Goal: Task Accomplishment & Management: Use online tool/utility

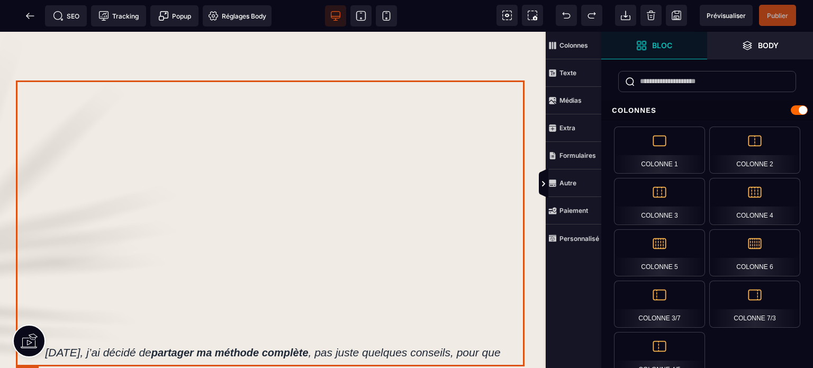
click at [364, 246] on div at bounding box center [273, 179] width 514 height 289
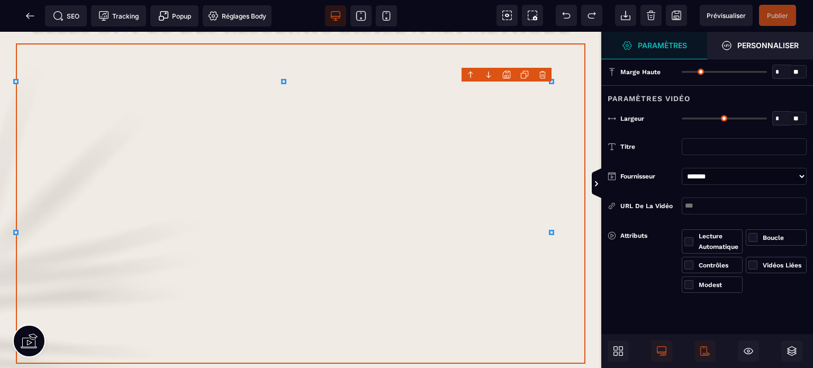
type input "*"
type input "***"
select select "*"
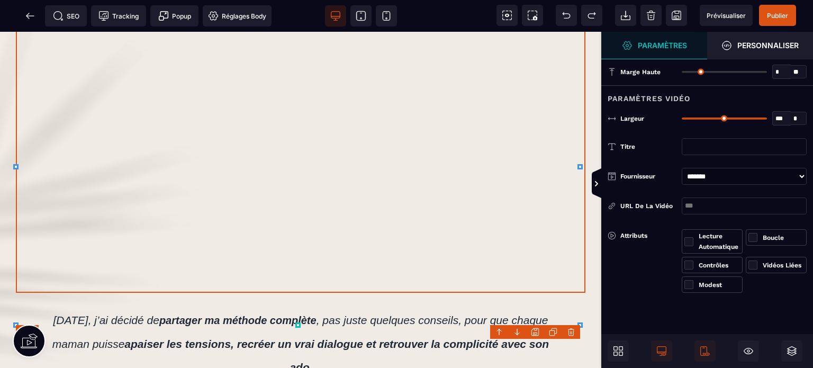
scroll to position [959, 0]
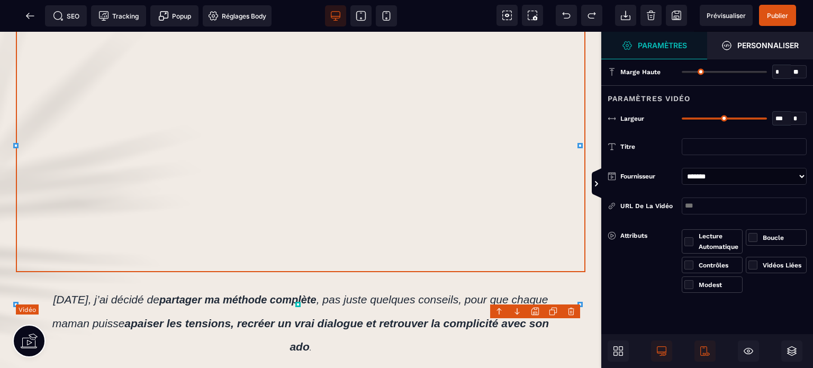
click at [301, 150] on div at bounding box center [301, 112] width 570 height 320
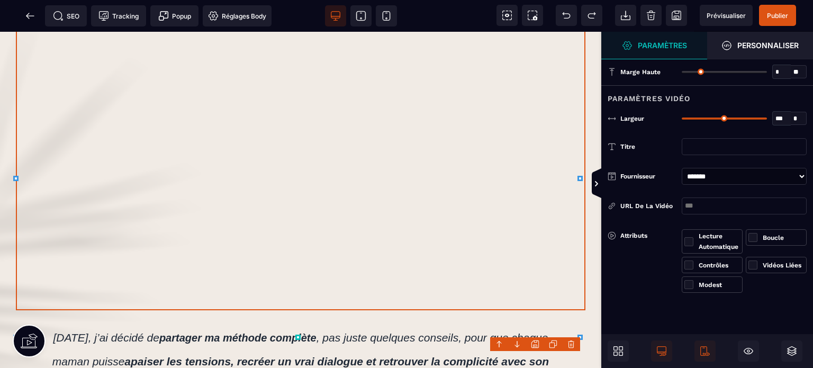
scroll to position [918, 0]
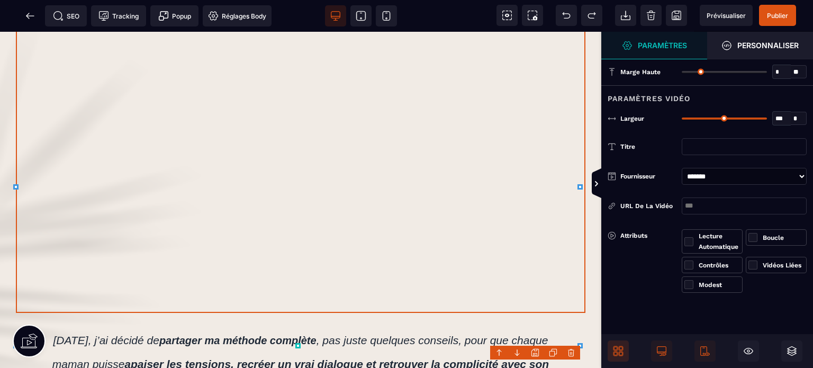
click at [616, 353] on icon at bounding box center [618, 351] width 11 height 11
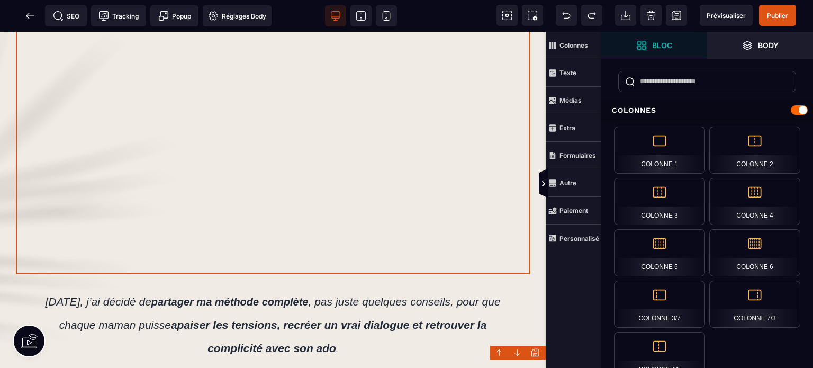
scroll to position [919, 0]
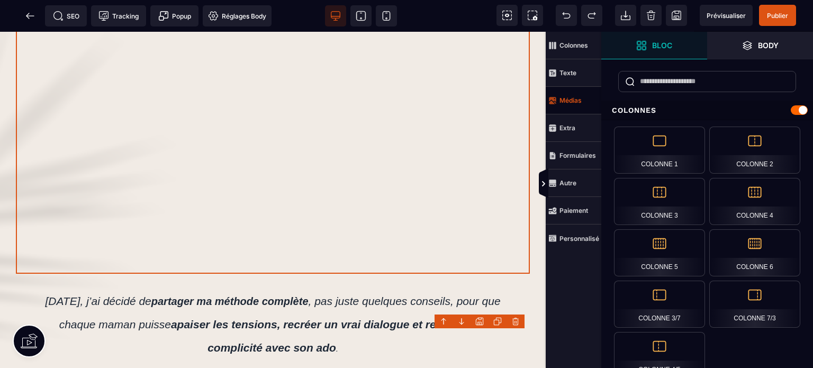
click at [578, 100] on strong "Médias" at bounding box center [570, 100] width 22 height 8
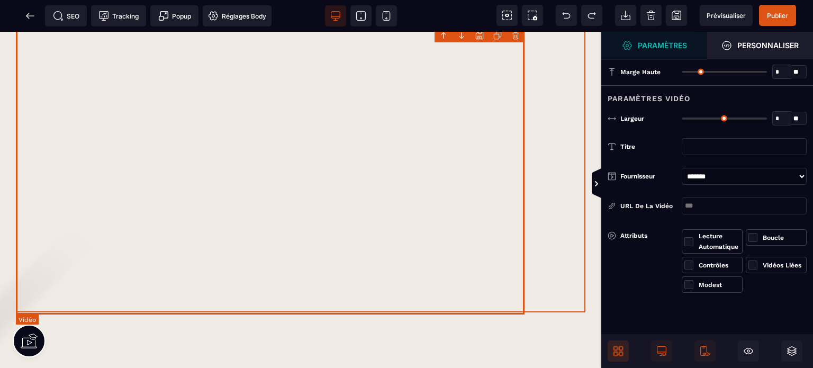
scroll to position [0, 0]
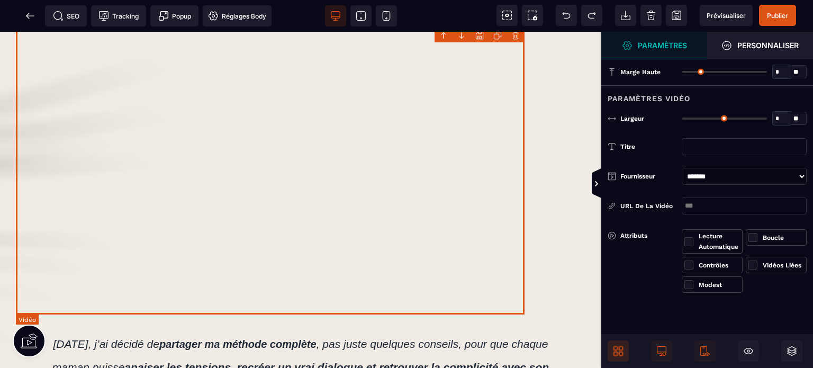
type input "*"
type input "***"
select select "*"
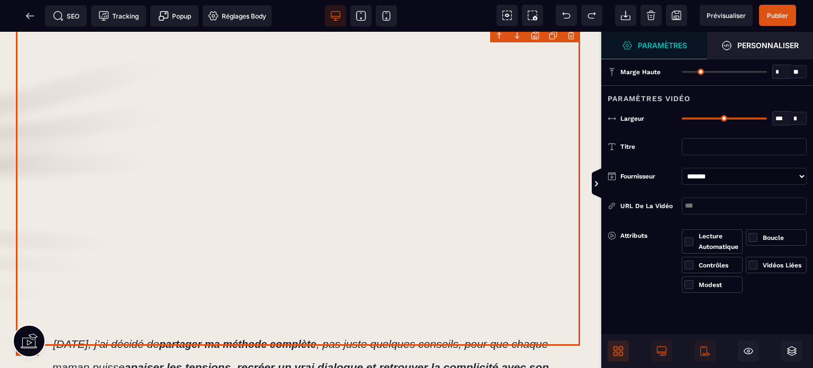
select select "*"
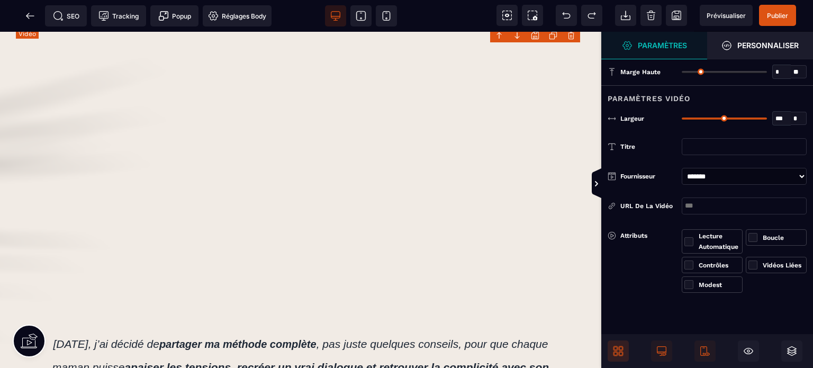
click at [350, 168] on div at bounding box center [301, 156] width 570 height 320
select select "*"
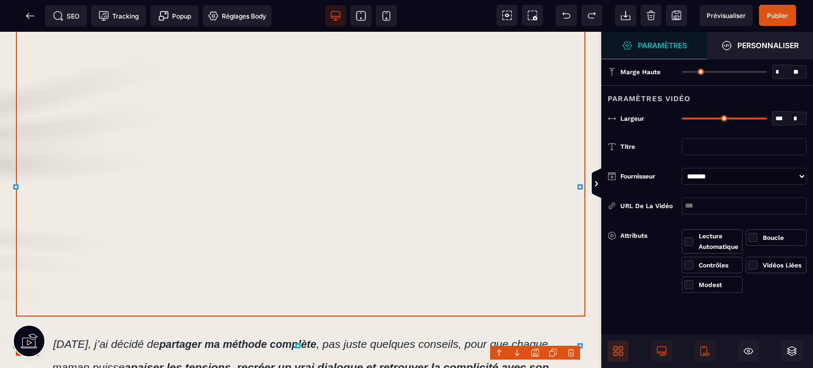
click at [350, 168] on div at bounding box center [301, 156] width 570 height 320
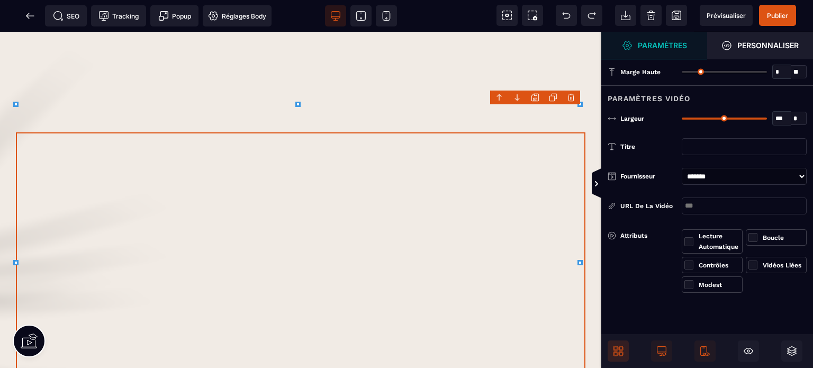
scroll to position [1088, 0]
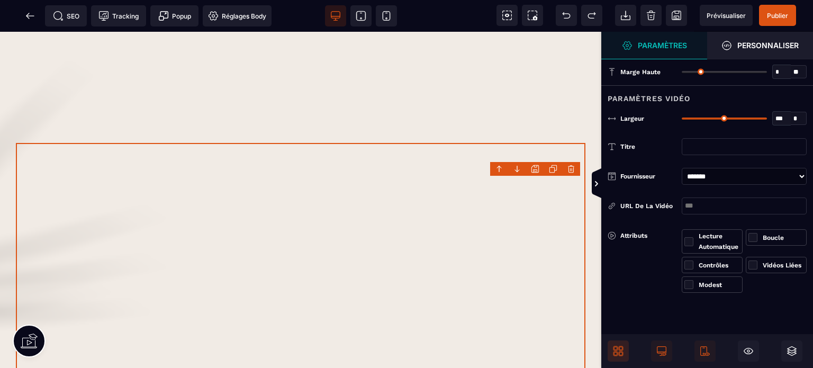
click at [398, 224] on div at bounding box center [301, 303] width 570 height 320
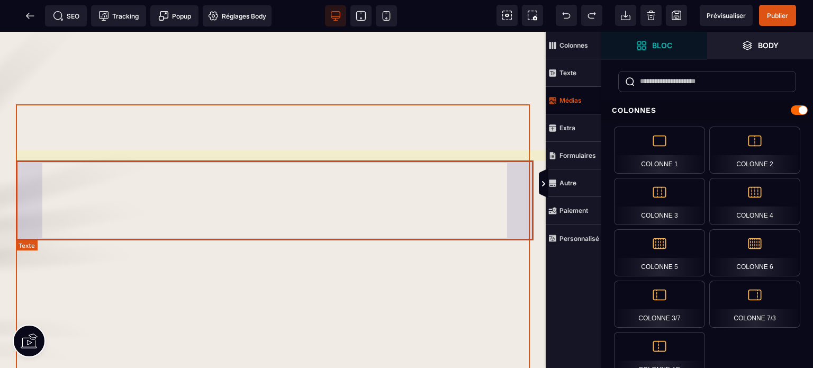
scroll to position [1089, 0]
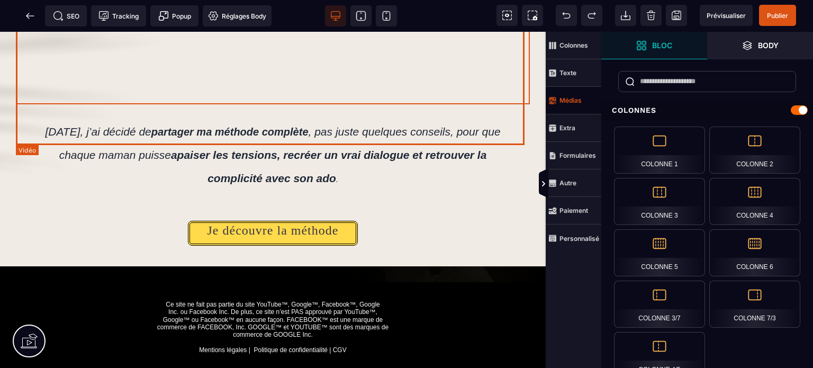
select select "*"
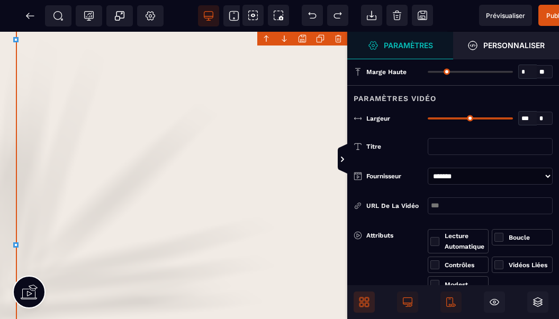
scroll to position [944, 0]
